Goal: Task Accomplishment & Management: Complete application form

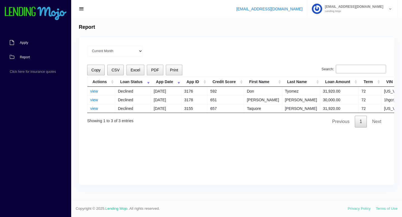
click at [29, 44] on link "Apply" at bounding box center [33, 42] width 66 height 15
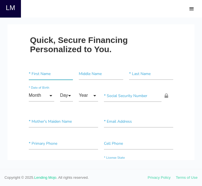
click at [45, 73] on input"] "text" at bounding box center [51, 74] width 44 height 12
type input"] "J"
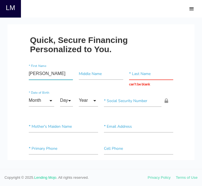
type input"] "Jonathan"
type input "Matos"
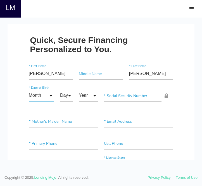
click at [48, 95] on input "Month" at bounding box center [41, 96] width 25 height 12
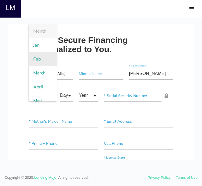
click at [37, 60] on span "Feb" at bounding box center [43, 59] width 28 height 14
type input "Feb"
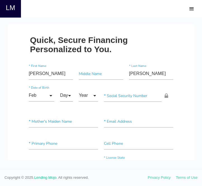
click at [67, 94] on input "Day" at bounding box center [66, 96] width 13 height 12
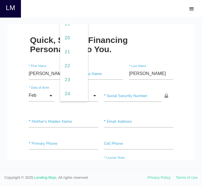
scroll to position [269, 0]
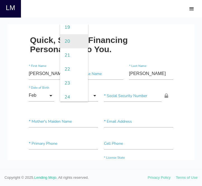
click at [71, 42] on span "20" at bounding box center [74, 41] width 28 height 14
type input "20"
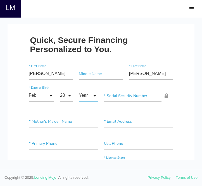
click at [90, 98] on input "Year" at bounding box center [88, 96] width 19 height 12
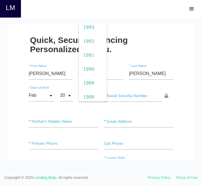
scroll to position [203, 0]
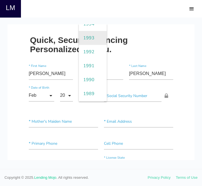
click at [94, 37] on span "1993" at bounding box center [93, 38] width 28 height 14
type input "1993"
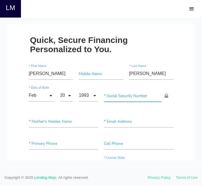
click at [121, 98] on input"] "text" at bounding box center [132, 96] width 57 height 12
type input"] "179-74-9472"
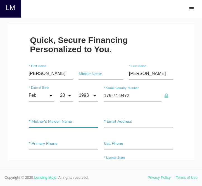
click at [58, 120] on input"] "text" at bounding box center [63, 122] width 69 height 12
type input"] "m"
type input"] "Matos"
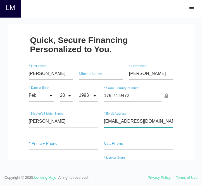
type input"] "jmatos991@outlook.com"
click at [47, 145] on input"] "text" at bounding box center [63, 144] width 69 height 12
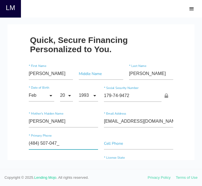
type input"] "(484) 507-0473"
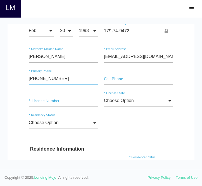
scroll to position [83, 0]
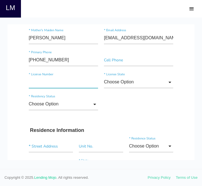
click at [49, 83] on input"] "text" at bounding box center [63, 82] width 69 height 12
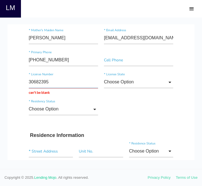
type input "30682395"
click at [150, 80] on input "Choose Option" at bounding box center [138, 82] width 69 height 12
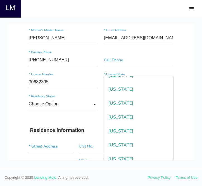
scroll to position [485, 0]
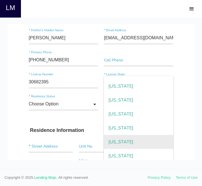
click at [136, 141] on span "Pennsylvania" at bounding box center [138, 142] width 69 height 14
type input "Pennsylvania"
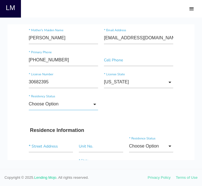
click at [61, 105] on input "Choose Option" at bounding box center [63, 104] width 69 height 12
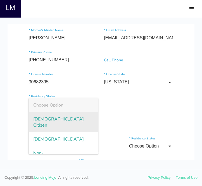
click at [59, 122] on span "US Citizen" at bounding box center [63, 122] width 69 height 20
type input "US Citizen"
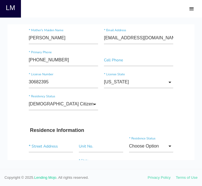
click at [135, 113] on div "US Citizen Choose Option US Citizen Permanent Resident Non-Permanent Resident C…" at bounding box center [101, 105] width 150 height 22
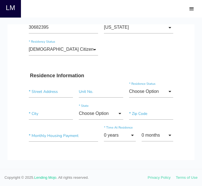
scroll to position [144, 0]
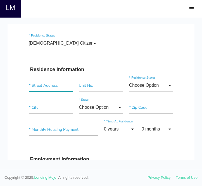
click at [38, 86] on input "text" at bounding box center [51, 86] width 44 height 12
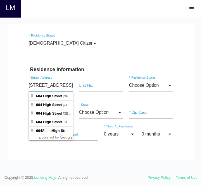
type input "604 high st"
click at [93, 87] on input"] "text" at bounding box center [101, 86] width 44 height 12
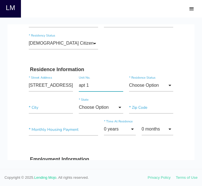
type input"] "apt 1"
click at [155, 87] on input "Choose Option" at bounding box center [151, 86] width 44 height 12
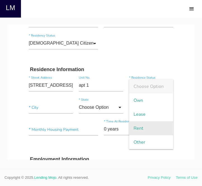
click at [145, 129] on span "Rent" at bounding box center [151, 128] width 44 height 14
type input "Rent"
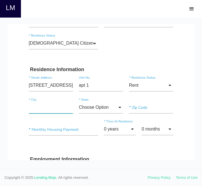
click at [31, 108] on input"] "text" at bounding box center [51, 108] width 44 height 12
type input"] "Bethlehem"
click at [105, 107] on input "Choose Option" at bounding box center [101, 108] width 44 height 12
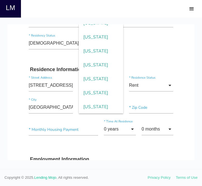
scroll to position [512, 0]
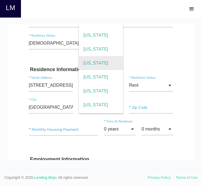
click at [101, 68] on span "Pennsylvania" at bounding box center [101, 63] width 44 height 14
type input "Pennsylvania"
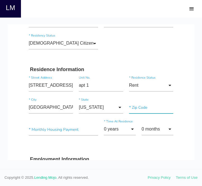
click at [141, 109] on input"] "text" at bounding box center [151, 108] width 44 height 12
type input"] "18018"
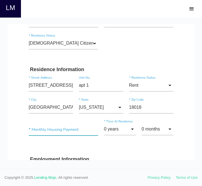
click at [62, 129] on input"] "text" at bounding box center [63, 130] width 69 height 12
type input"] "$1,500.00"
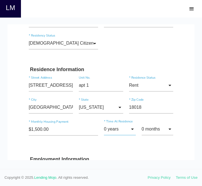
click at [121, 130] on input "0 years" at bounding box center [120, 129] width 32 height 12
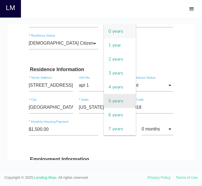
click at [118, 97] on span "5 years" at bounding box center [120, 101] width 32 height 14
type input "5 years"
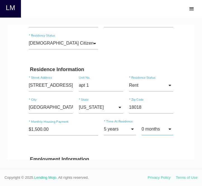
click at [161, 132] on input "0 months" at bounding box center [157, 129] width 32 height 12
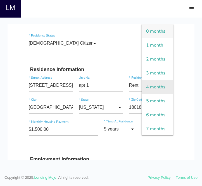
click at [157, 84] on span "4 months" at bounding box center [157, 87] width 32 height 14
type input "4 months"
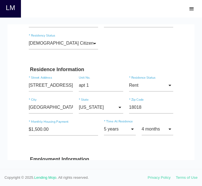
click at [142, 160] on h3 "Employment Information" at bounding box center [101, 160] width 142 height 6
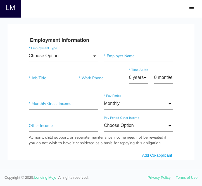
scroll to position [265, 0]
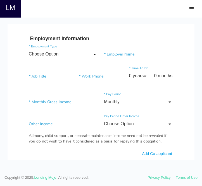
click at [63, 53] on input "Choose Option" at bounding box center [63, 54] width 69 height 12
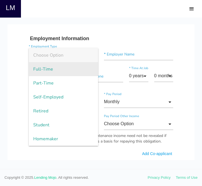
click at [59, 68] on span "Full-Time" at bounding box center [63, 69] width 69 height 14
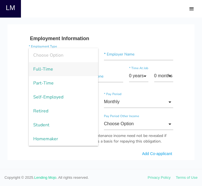
type input "Full-Time"
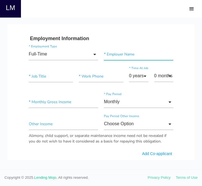
click at [126, 56] on input"] "text" at bounding box center [138, 54] width 69 height 12
type input"] "Midnight Express"
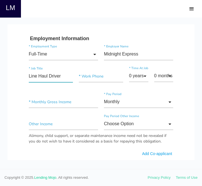
type input"] "Line Haul Driver"
type input"] "(484) 735-2606"
click at [139, 78] on input "0 years" at bounding box center [138, 76] width 19 height 12
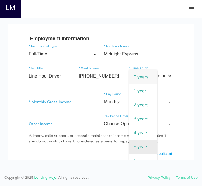
click at [141, 146] on span "5 years" at bounding box center [143, 147] width 28 height 14
type input "5 years"
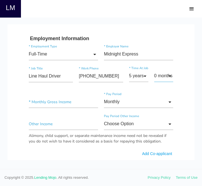
click at [163, 75] on input "0 months" at bounding box center [163, 76] width 19 height 12
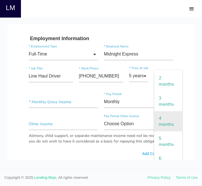
scroll to position [90, 0]
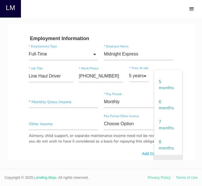
click at [167, 155] on span "9 months" at bounding box center [168, 165] width 28 height 20
type input "9 months"
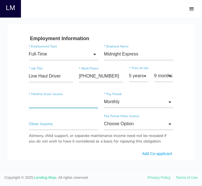
click at [60, 101] on input"] "text" at bounding box center [63, 102] width 69 height 12
type input"] "$17,916.00"
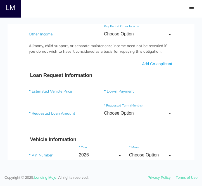
scroll to position [368, 0]
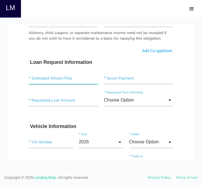
click at [59, 81] on input"] "text" at bounding box center [63, 78] width 69 height 12
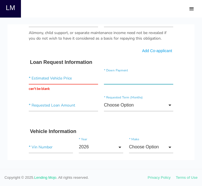
click at [121, 78] on input"] "text" at bounding box center [138, 78] width 69 height 12
type input"] "$15,000.00"
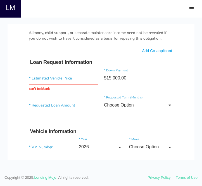
click at [65, 76] on input "text" at bounding box center [63, 78] width 69 height 12
type input "$73,314.00"
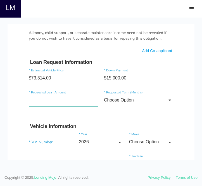
click at [81, 108] on div "* Requested Loan Amount" at bounding box center [63, 101] width 75 height 14
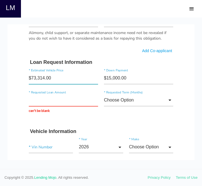
click at [54, 77] on input"] "$73,314.00" at bounding box center [63, 78] width 69 height 12
type input"] "$73,000.00"
click at [56, 98] on input "text" at bounding box center [63, 100] width 69 height 12
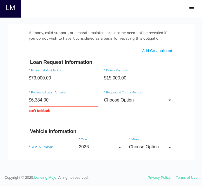
type input "$63,840.00"
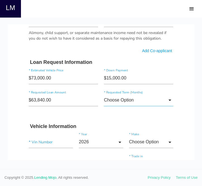
click at [148, 104] on input "Choose Option" at bounding box center [138, 100] width 69 height 12
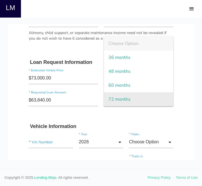
click at [144, 98] on span "72 months" at bounding box center [138, 99] width 69 height 14
type input "72 months"
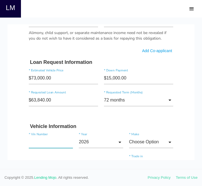
click at [36, 143] on input"] "text" at bounding box center [51, 142] width 44 height 12
type input"] "1FT8W2BT9REF27104"
click at [102, 141] on input "2026" at bounding box center [101, 142] width 44 height 12
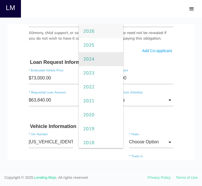
click at [97, 59] on span "2024" at bounding box center [101, 59] width 44 height 14
type input "2024"
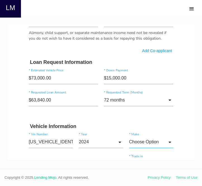
click at [148, 141] on input "Choose Option" at bounding box center [151, 142] width 44 height 12
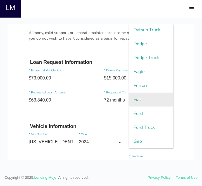
scroll to position [343, 0]
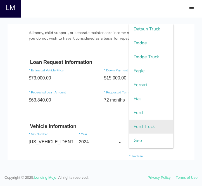
click at [145, 122] on span "Ford Truck" at bounding box center [151, 127] width 44 height 14
type input "Ford Truck"
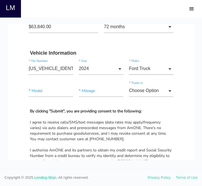
scroll to position [442, 0]
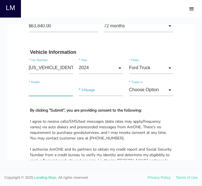
click at [41, 92] on input"] "text" at bounding box center [51, 90] width 44 height 12
type input"] "F-250"
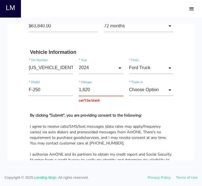
type input "18,200"
click at [160, 86] on input "Choose Option" at bounding box center [151, 90] width 44 height 12
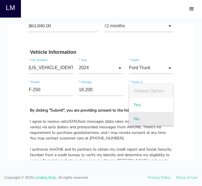
click at [140, 117] on span "No" at bounding box center [151, 119] width 44 height 14
type input "No"
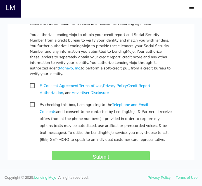
scroll to position [586, 0]
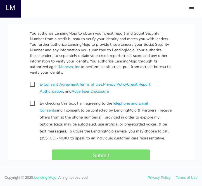
click at [31, 84] on span "E-Consent Agreement , Terms of Use , Privacy Policy , Credit Report Authorizati…" at bounding box center [101, 84] width 142 height 7
checkbox input "true"
click at [33, 103] on span "By checking this box, I am agreeing to the Telephone and Email Consents and I c…" at bounding box center [101, 103] width 142 height 7
checkbox input "true"
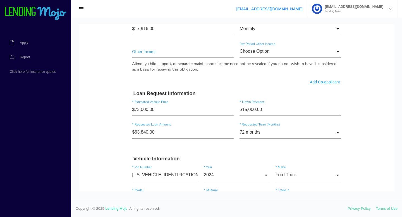
scroll to position [337, 0]
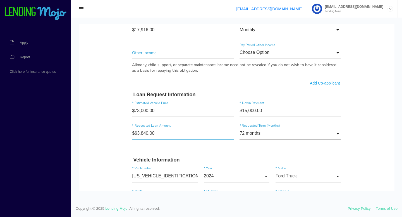
click at [166, 135] on input"] "$63,840.00" at bounding box center [182, 133] width 101 height 13
type input"] "$61,480.00"
click at [247, 110] on input"] "$15,000.00" at bounding box center [289, 111] width 101 height 13
type input"] "$17,500.00"
click at [196, 133] on input"] "$61,480.00" at bounding box center [182, 133] width 101 height 13
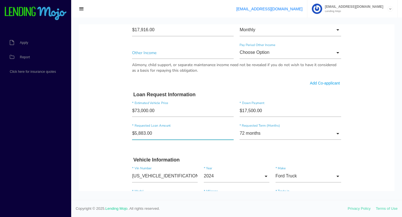
type input"] "$58,830.00"
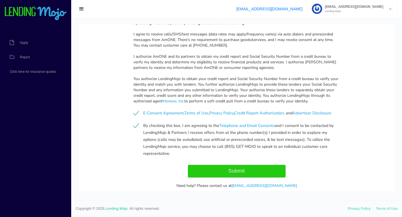
scroll to position [553, 0]
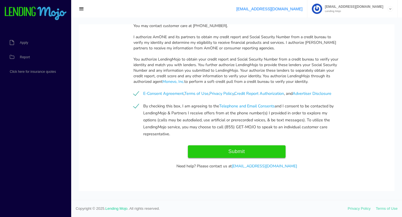
click at [259, 150] on input "Submit" at bounding box center [237, 151] width 98 height 13
type input "Submitting..."
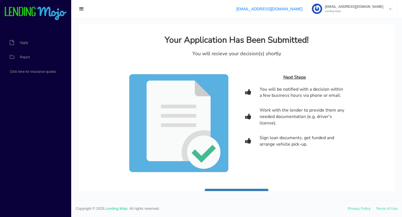
scroll to position [0, 0]
click at [26, 59] on span "Report" at bounding box center [25, 57] width 10 height 3
